Goal: Transaction & Acquisition: Purchase product/service

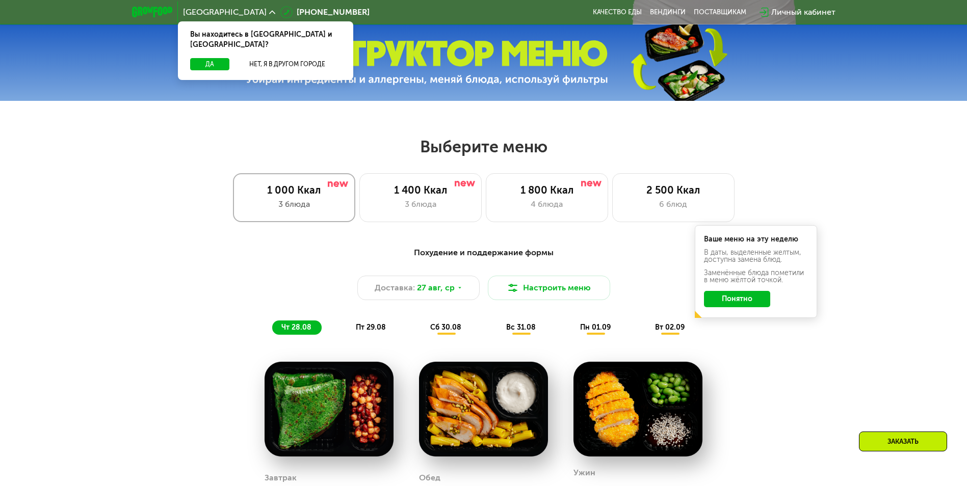
scroll to position [459, 0]
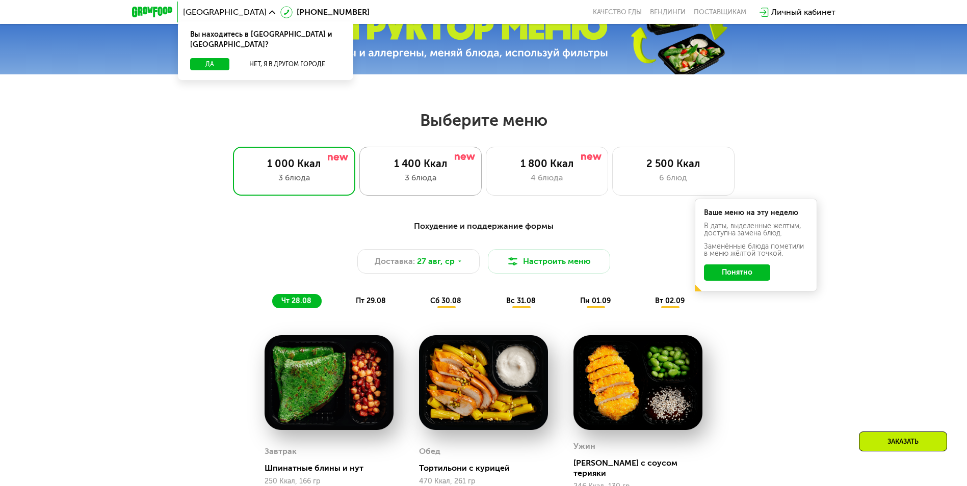
click at [431, 162] on div "1 400 Ккал" at bounding box center [420, 163] width 101 height 12
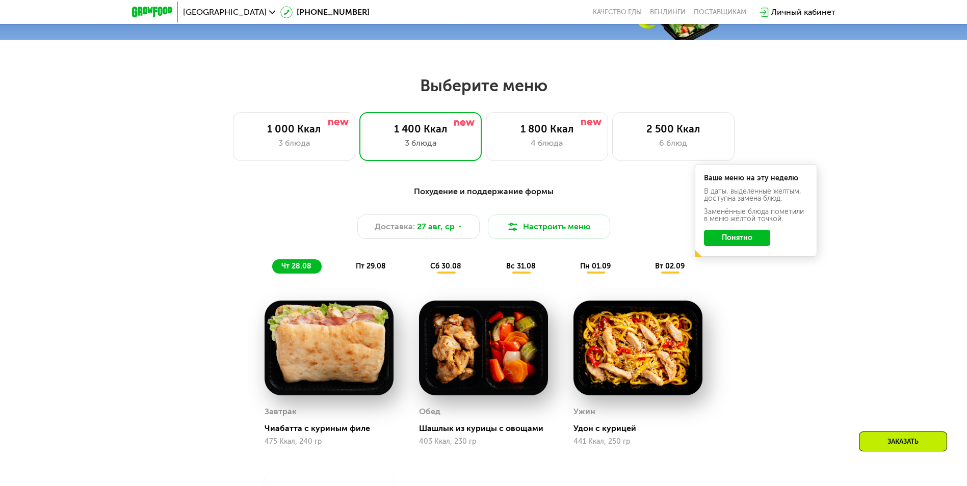
scroll to position [510, 0]
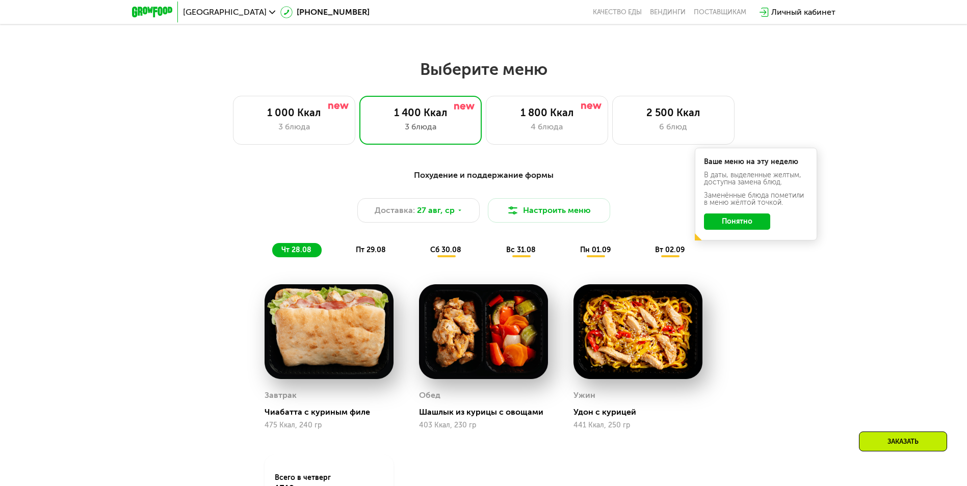
click at [421, 253] on div "пт 29.08" at bounding box center [446, 250] width 50 height 14
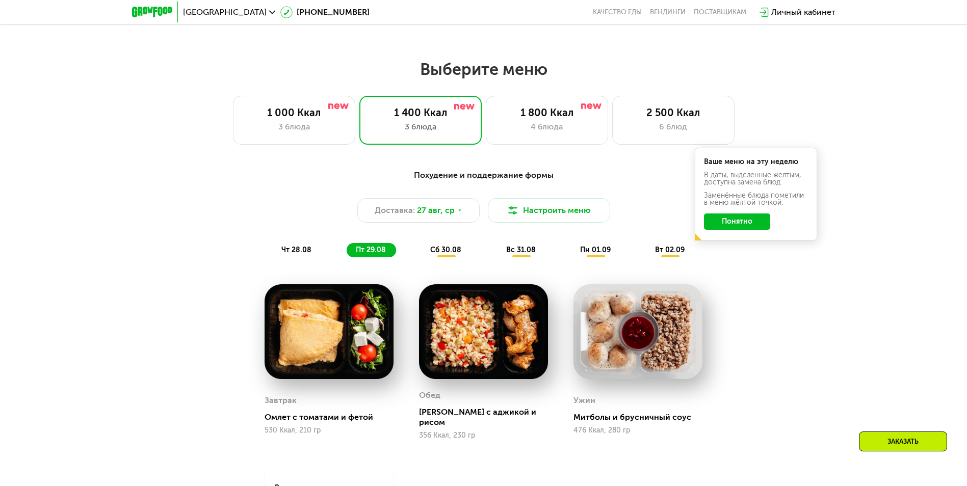
click at [442, 251] on span "сб 30.08" at bounding box center [445, 250] width 31 height 9
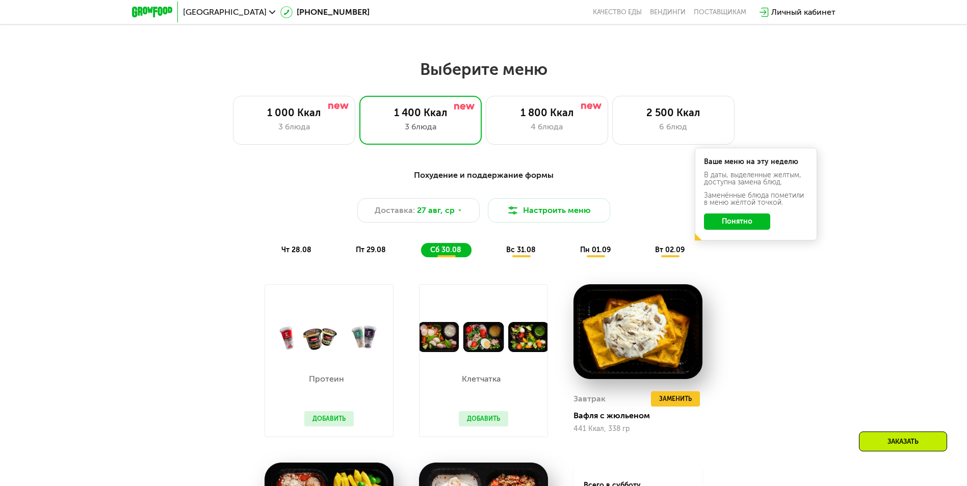
click at [571, 257] on div "вс 31.08" at bounding box center [596, 250] width 50 height 14
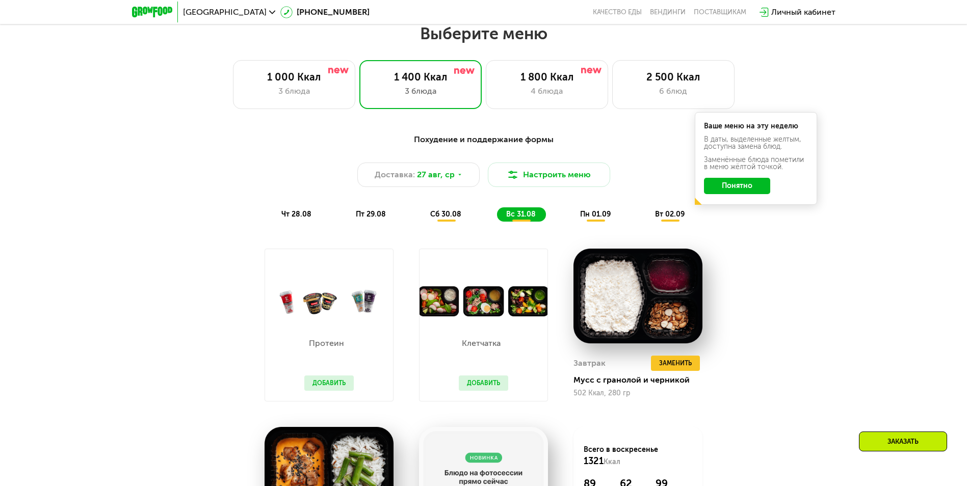
scroll to position [560, 0]
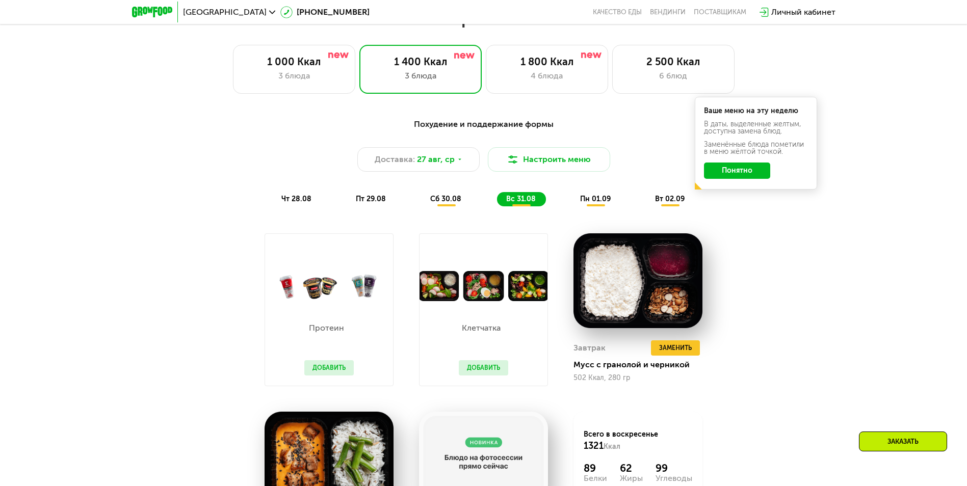
click at [593, 203] on span "пн 01.09" at bounding box center [595, 199] width 31 height 9
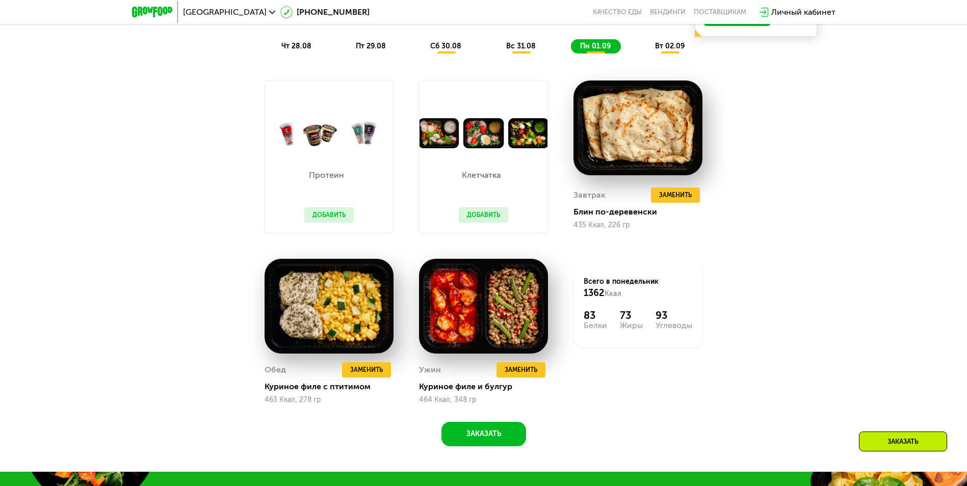
click at [898, 439] on div "Заказать" at bounding box center [903, 442] width 88 height 20
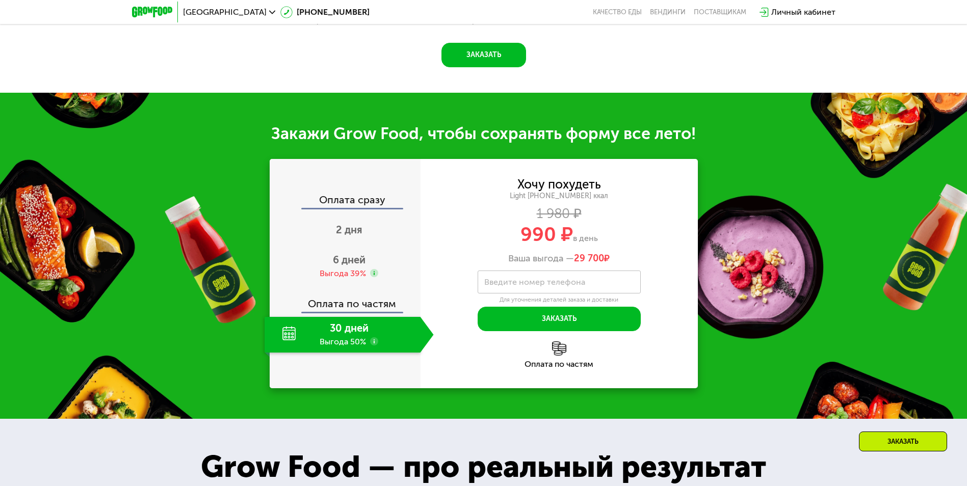
scroll to position [1189, 0]
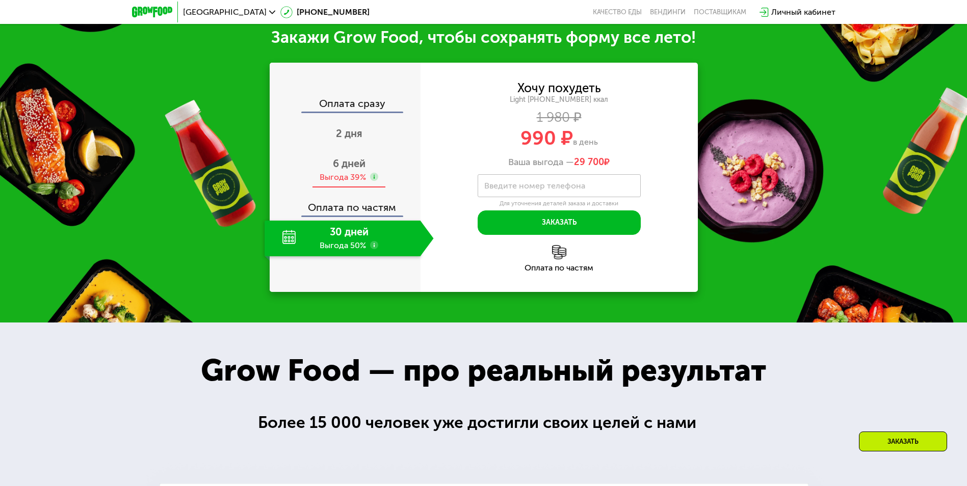
click at [347, 166] on span "6 дней" at bounding box center [349, 163] width 33 height 12
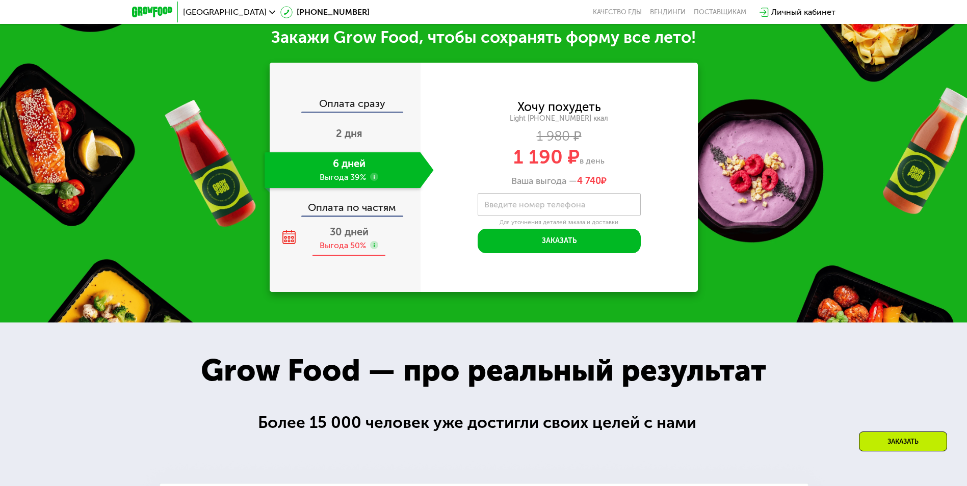
click at [363, 251] on div "Выгода 50%" at bounding box center [342, 245] width 46 height 11
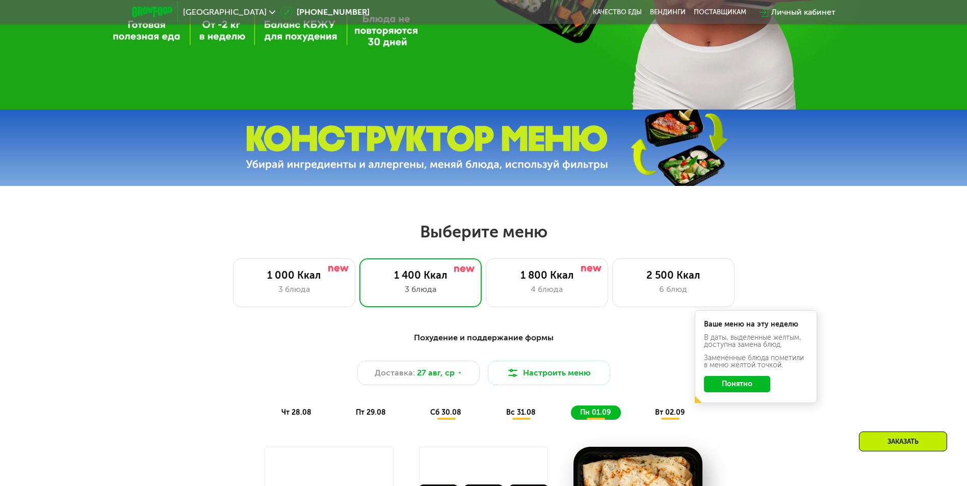
scroll to position [424, 0]
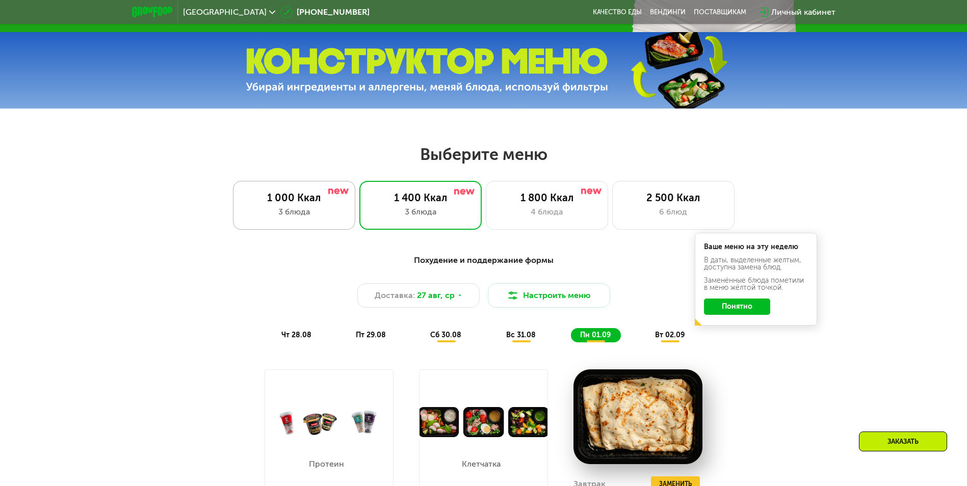
click at [306, 210] on div "3 блюда" at bounding box center [294, 212] width 101 height 12
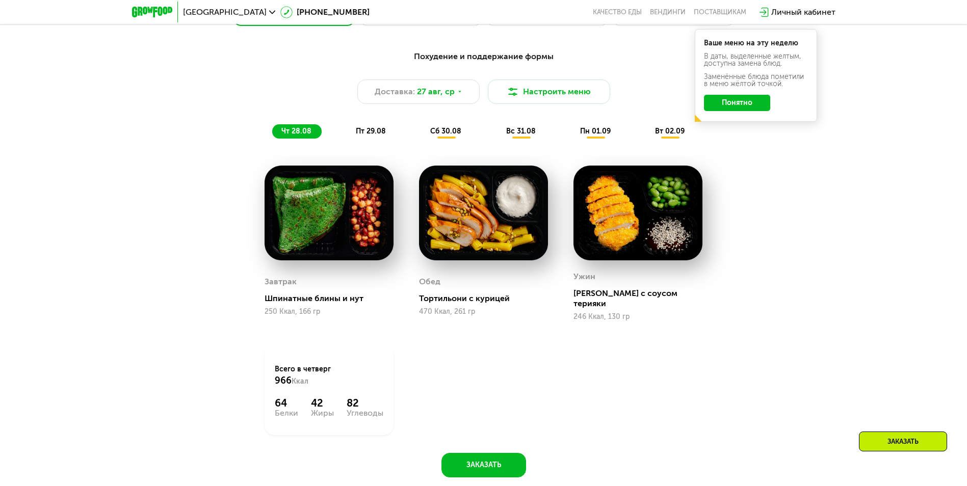
scroll to position [475, 0]
